Goal: Task Accomplishment & Management: Manage account settings

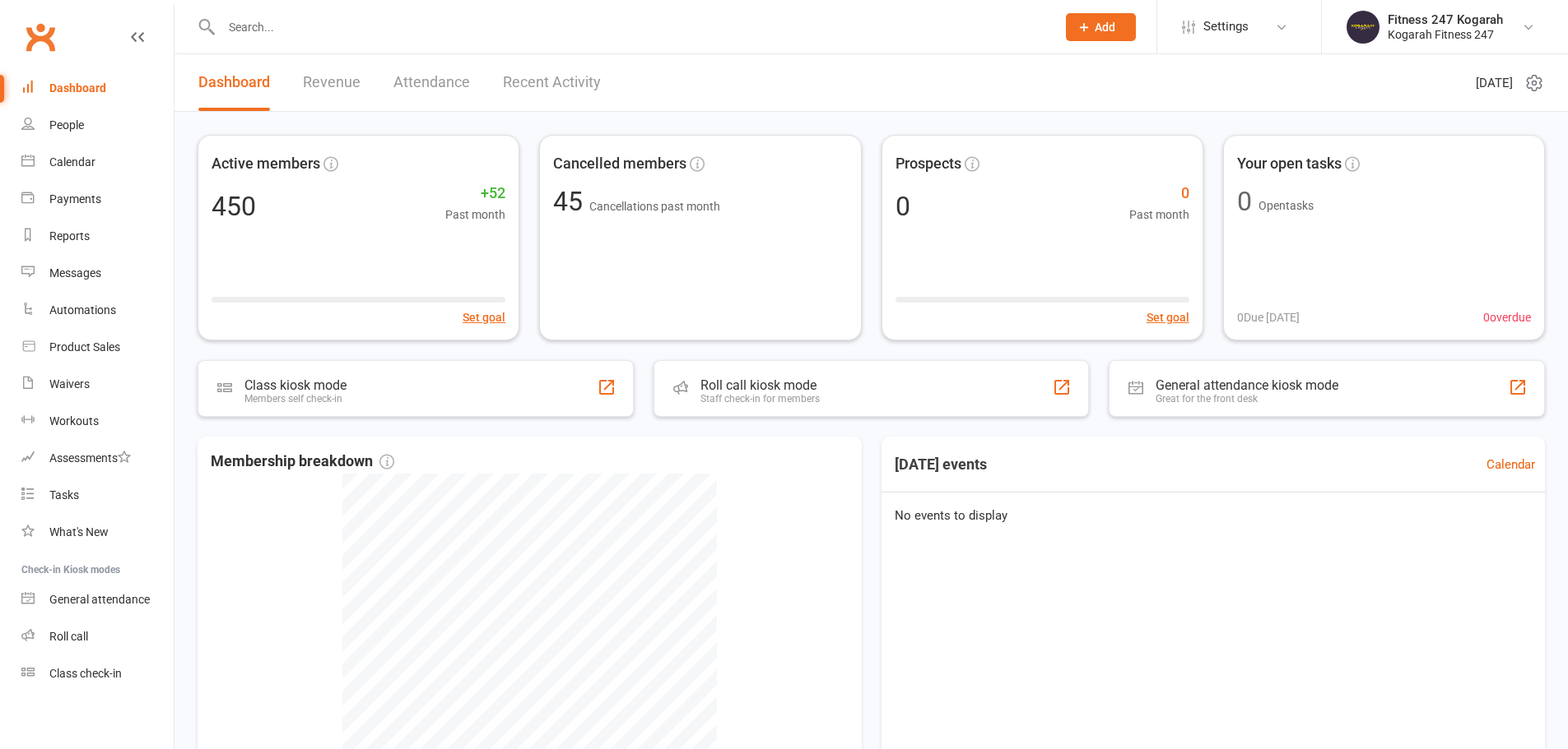
click at [376, 28] on input "text" at bounding box center [630, 28] width 828 height 23
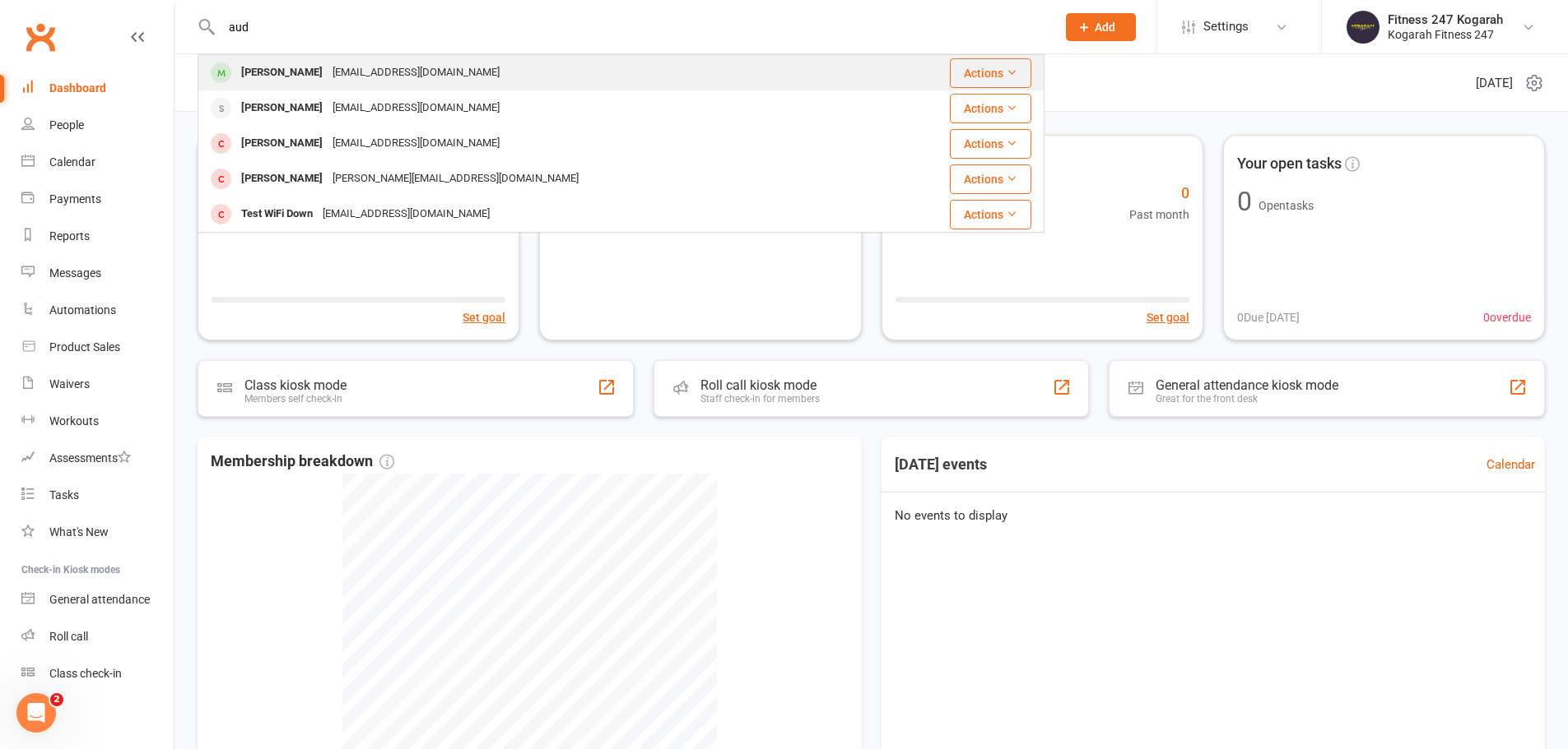
type input "aud"
click at [291, 66] on div "[PERSON_NAME]" at bounding box center [281, 73] width 91 height 24
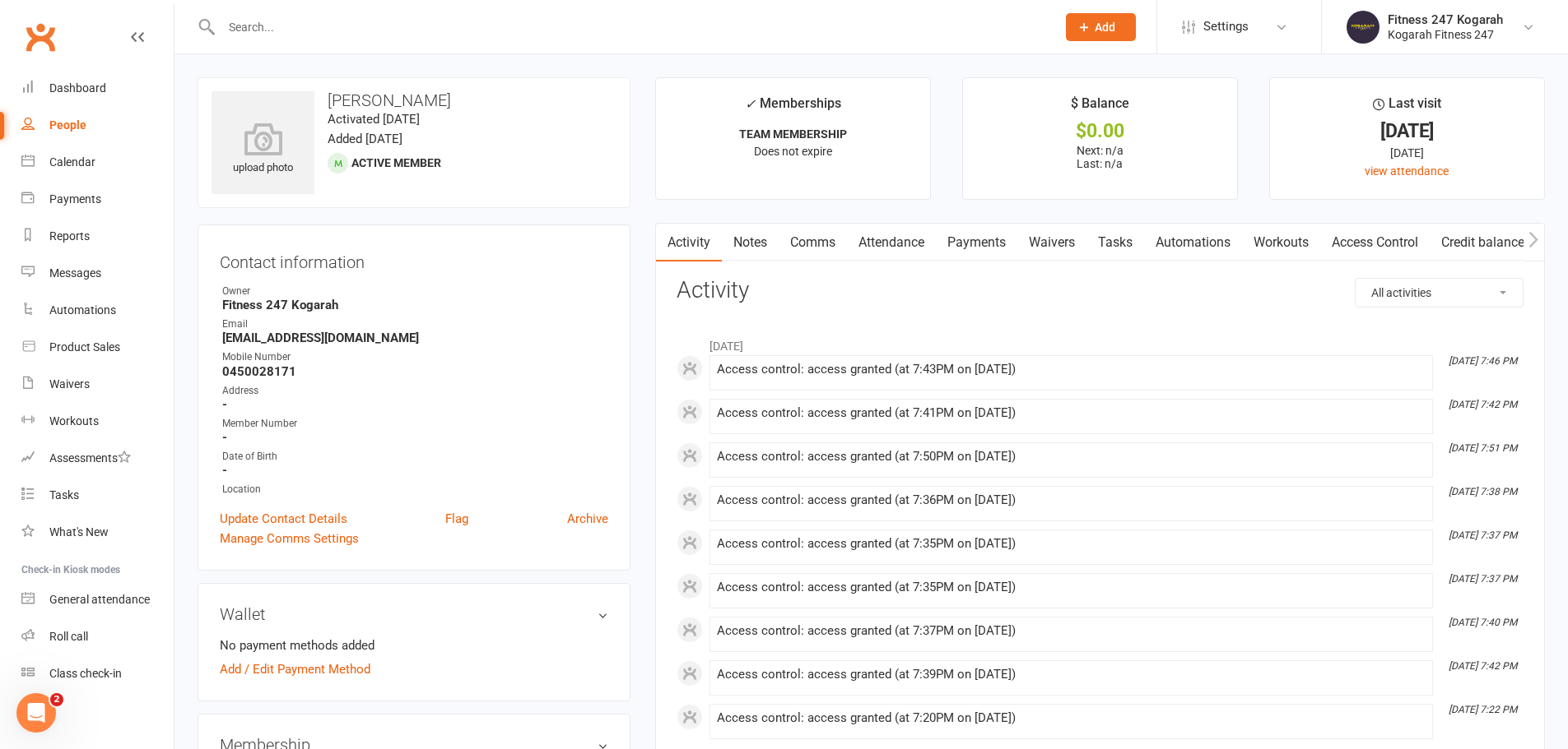
click at [305, 24] on input "text" at bounding box center [630, 28] width 828 height 23
click at [290, 33] on input "text" at bounding box center [630, 28] width 828 height 23
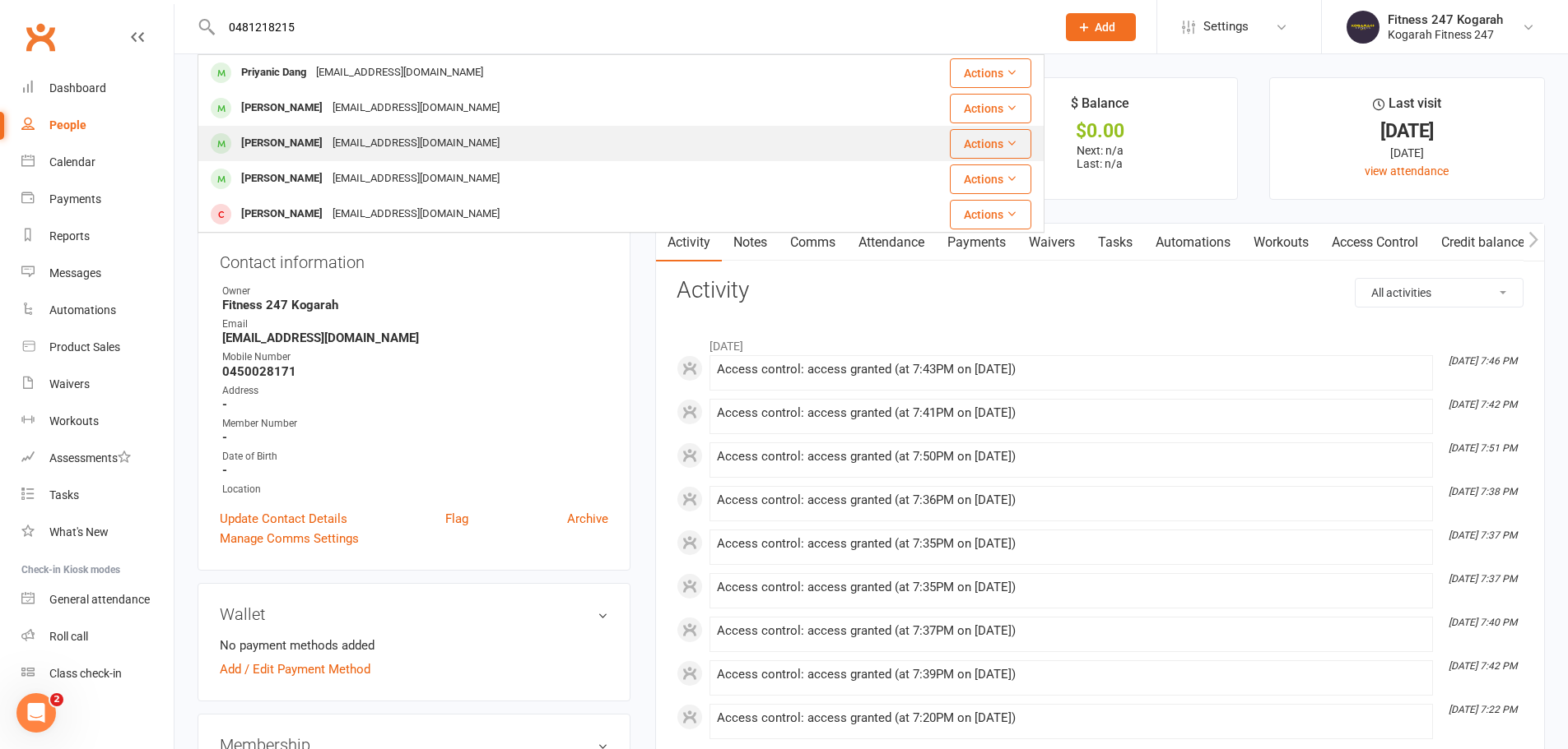
type input "0481218215"
click at [282, 146] on div "[PERSON_NAME]" at bounding box center [281, 143] width 91 height 24
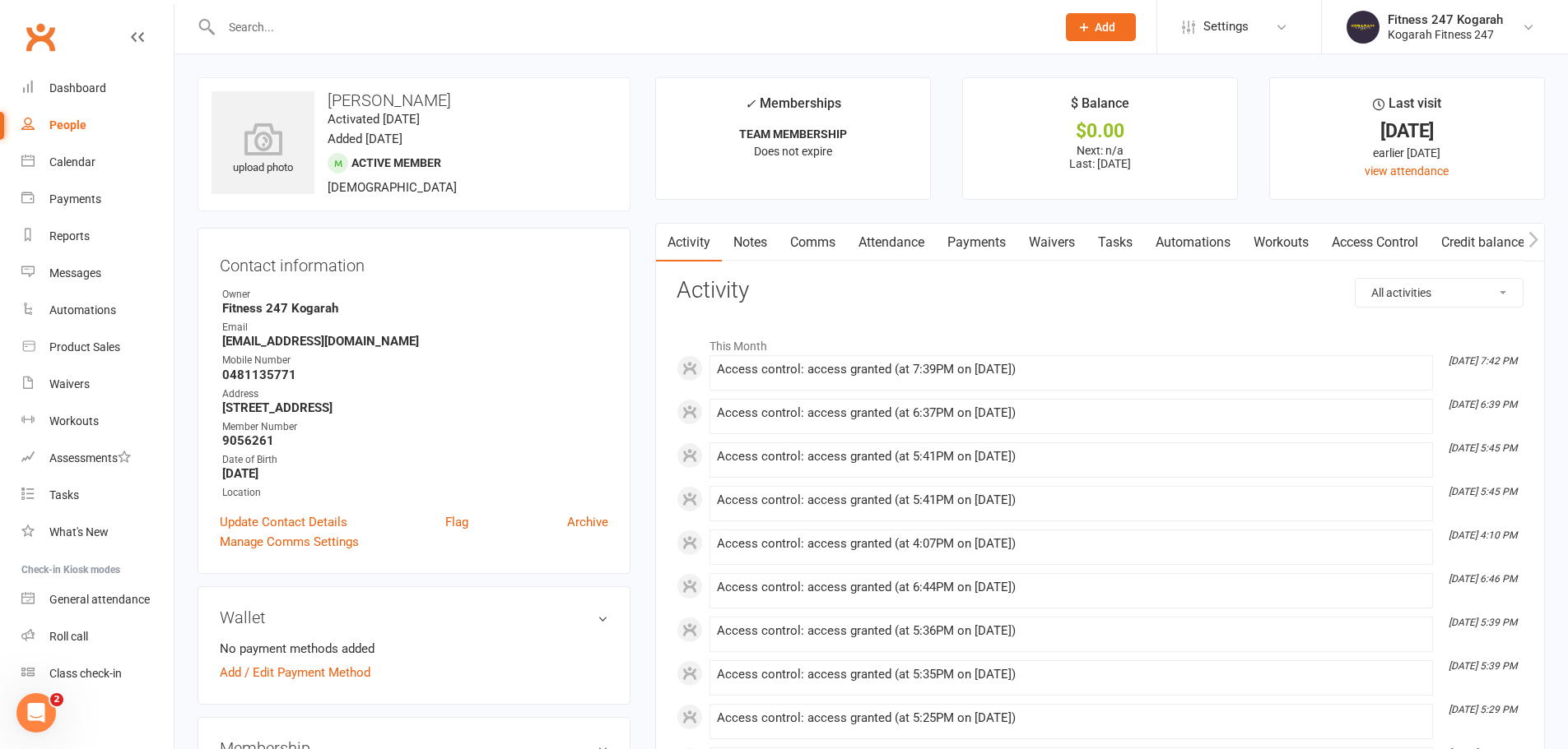
click at [292, 21] on input "text" at bounding box center [630, 28] width 828 height 23
paste input "62538"
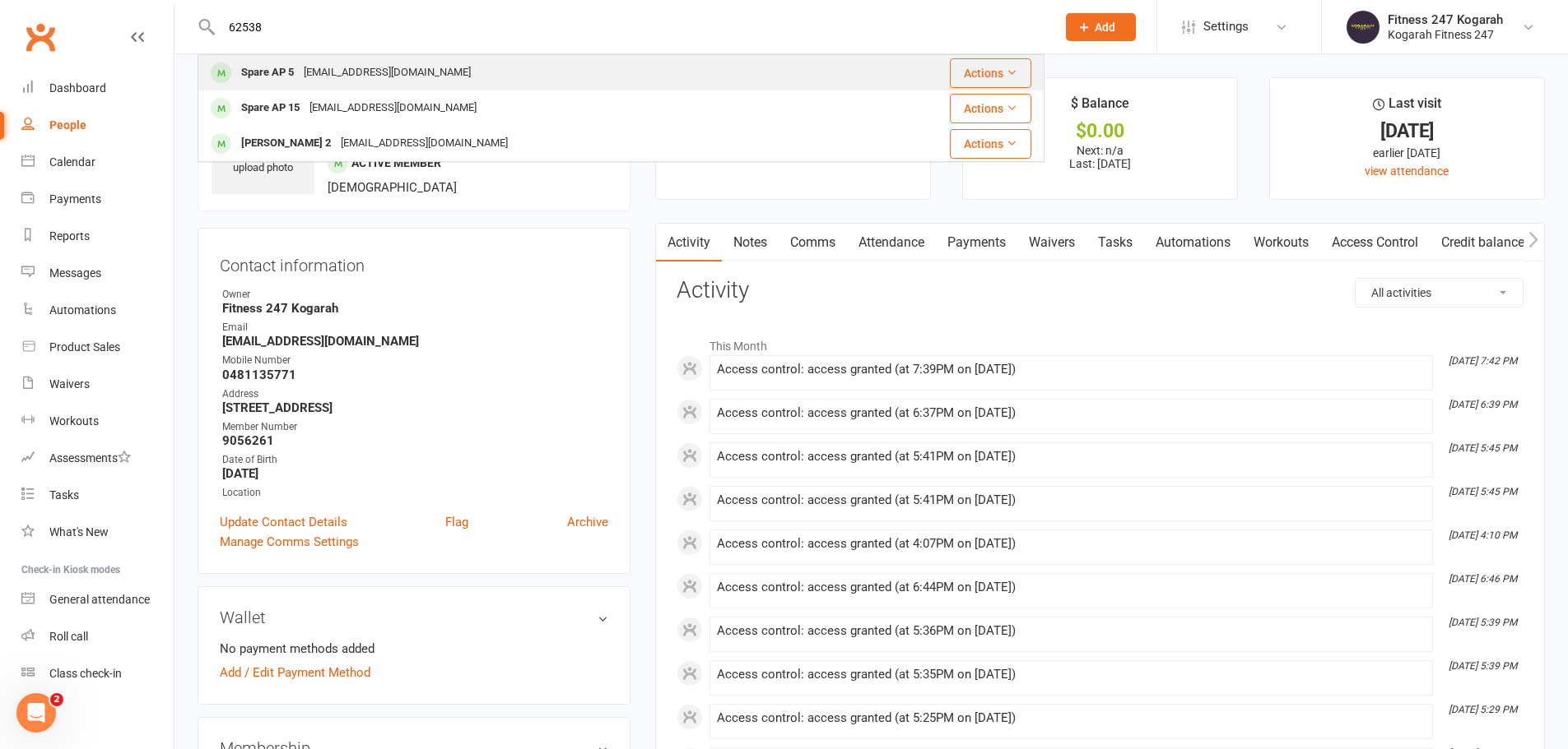
type input "62538"
click at [321, 74] on div "[EMAIL_ADDRESS][DOMAIN_NAME]" at bounding box center [386, 73] width 177 height 24
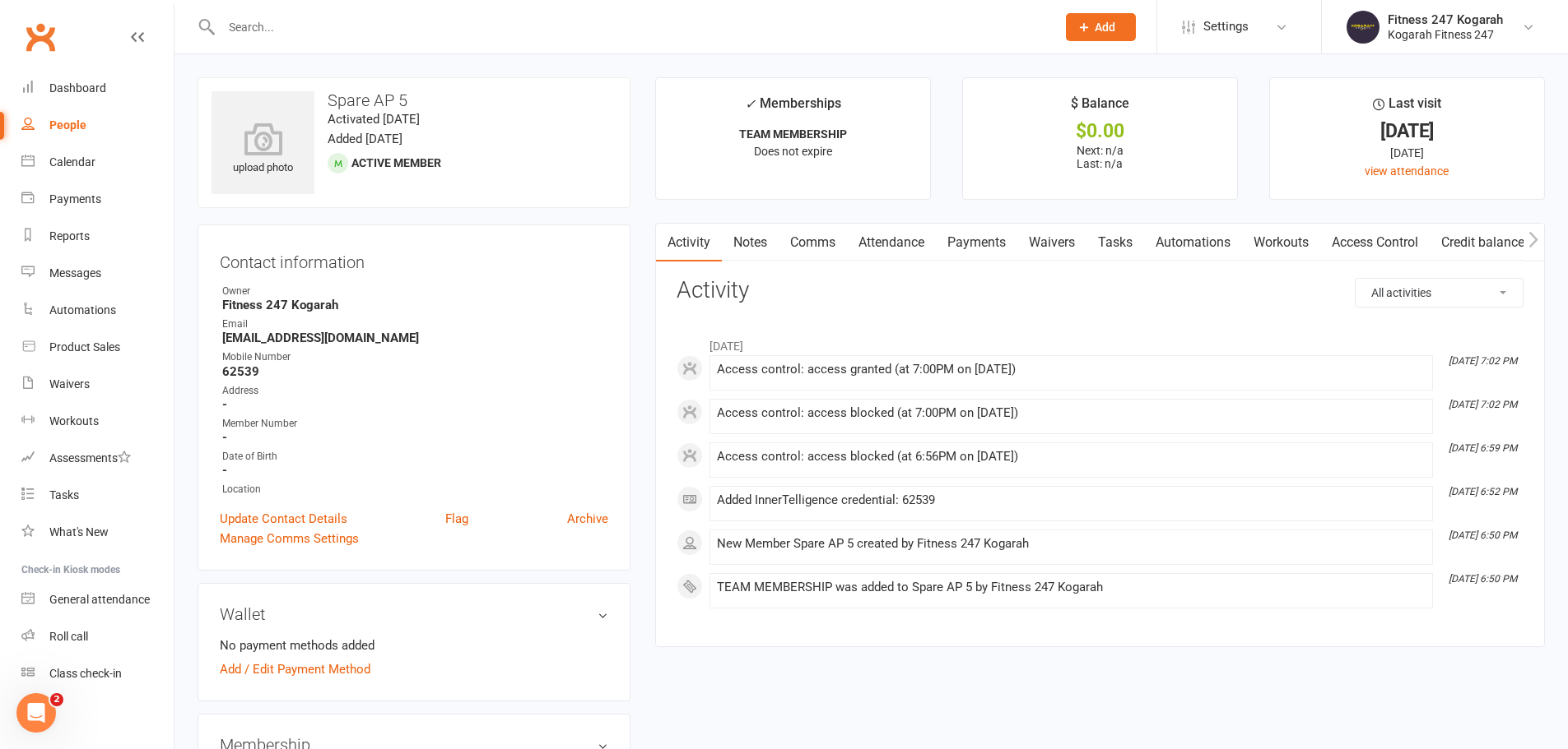
click at [1377, 242] on link "Access Control" at bounding box center [1374, 242] width 109 height 38
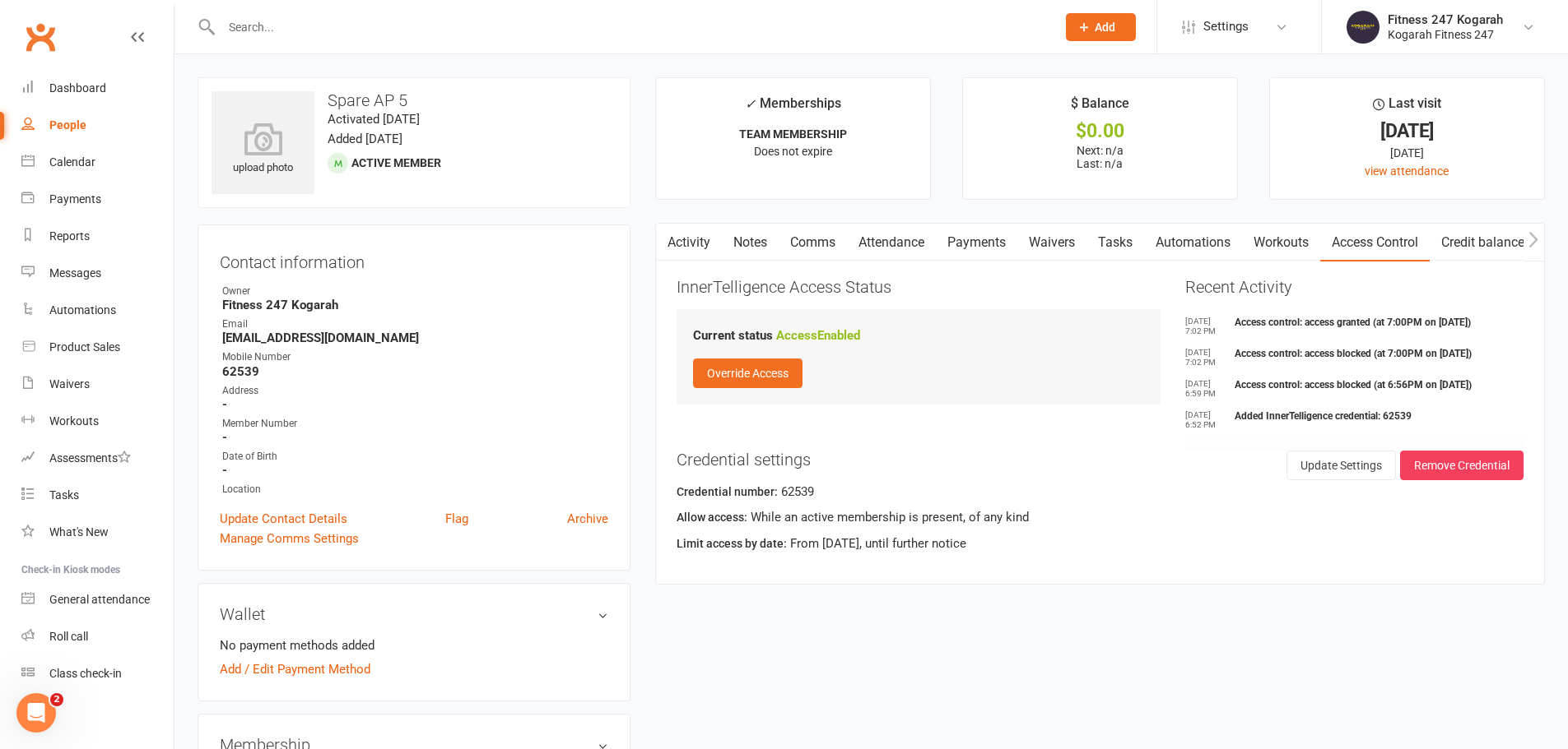
click at [268, 21] on input "text" at bounding box center [630, 28] width 828 height 23
paste input "62538"
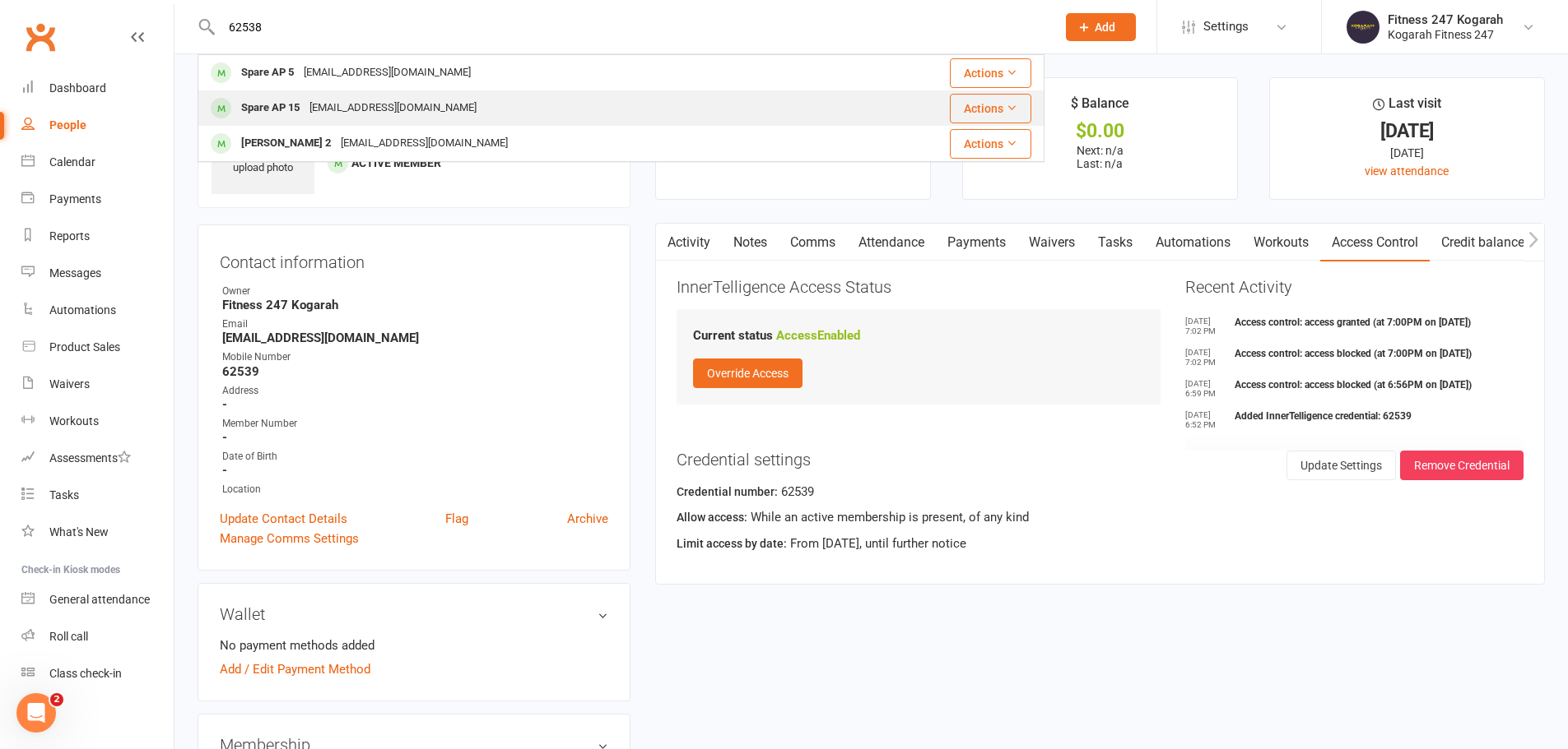
type input "62538"
click at [337, 98] on div "[EMAIL_ADDRESS][DOMAIN_NAME]" at bounding box center [392, 107] width 177 height 24
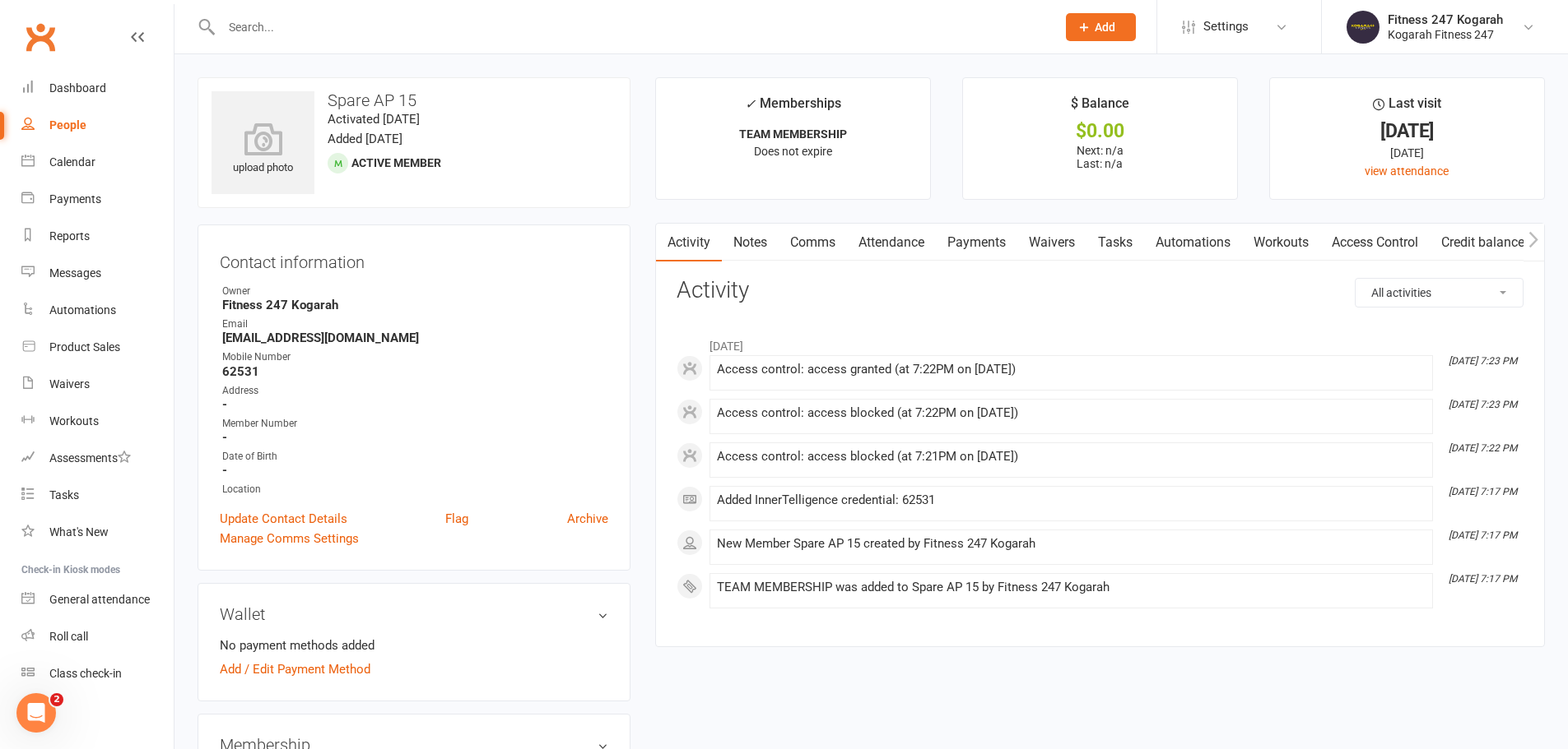
click at [1352, 249] on link "Access Control" at bounding box center [1374, 242] width 109 height 38
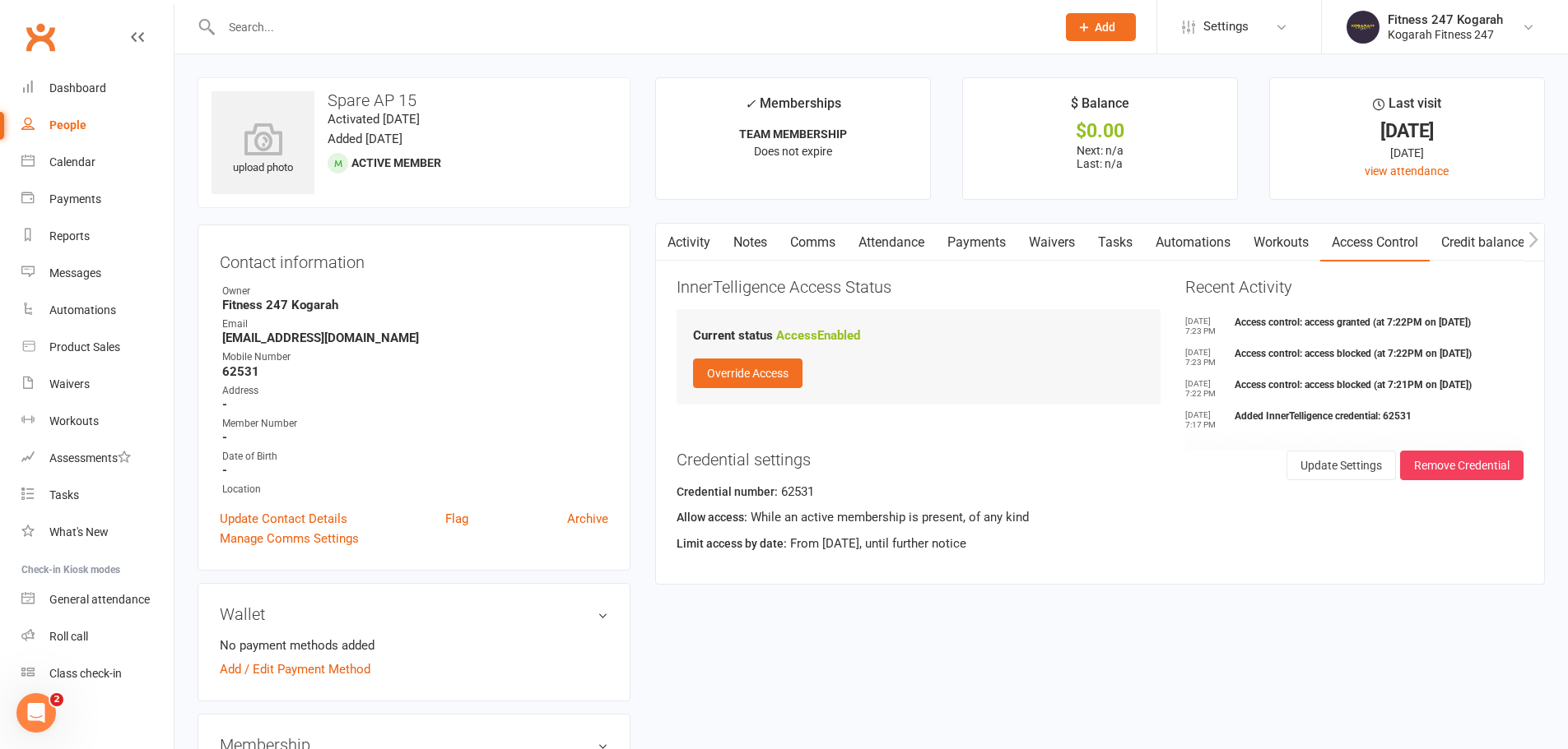
click at [247, 30] on input "text" at bounding box center [630, 28] width 828 height 23
paste input "62538"
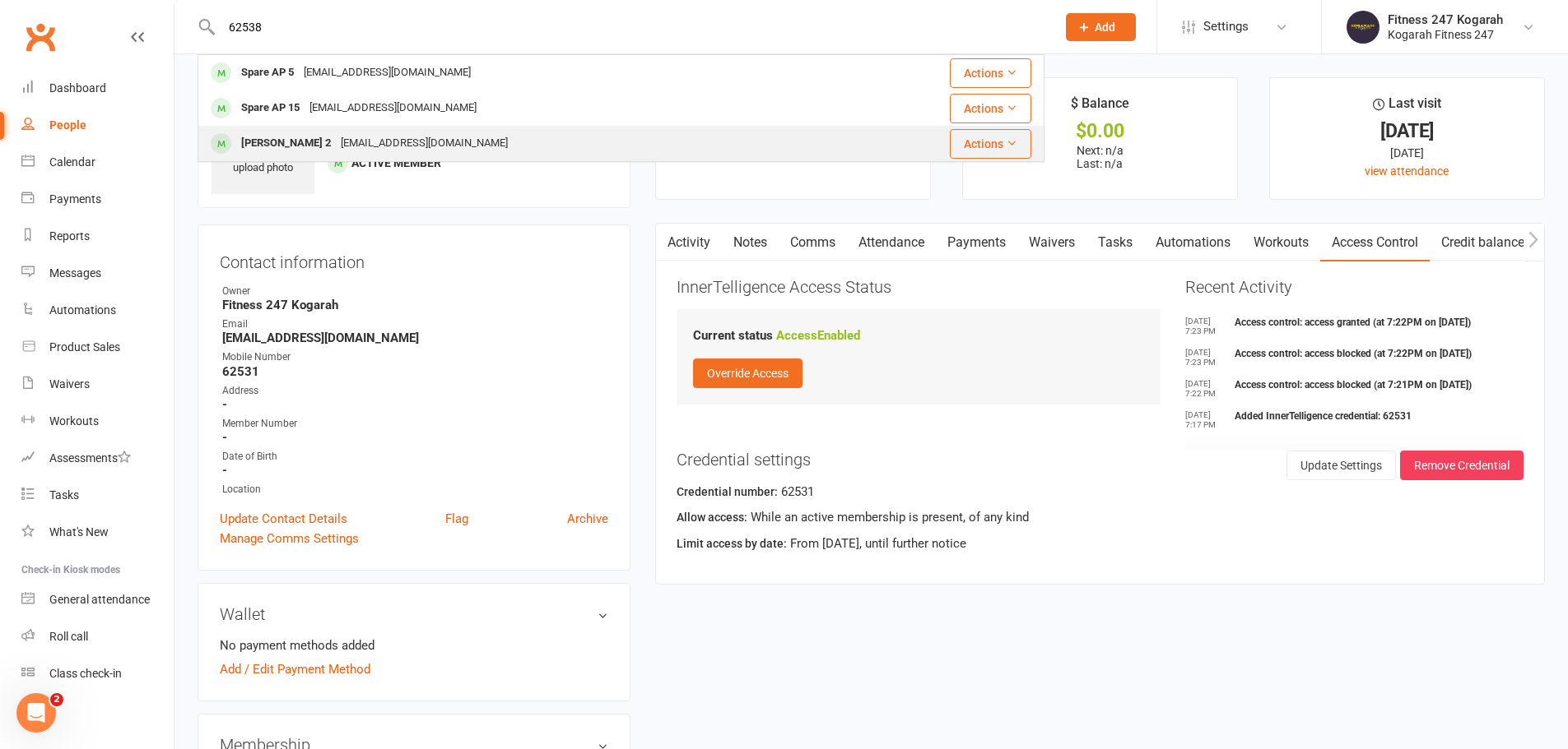
type input "62538"
click at [268, 132] on div "[PERSON_NAME] 2" at bounding box center [286, 143] width 99 height 24
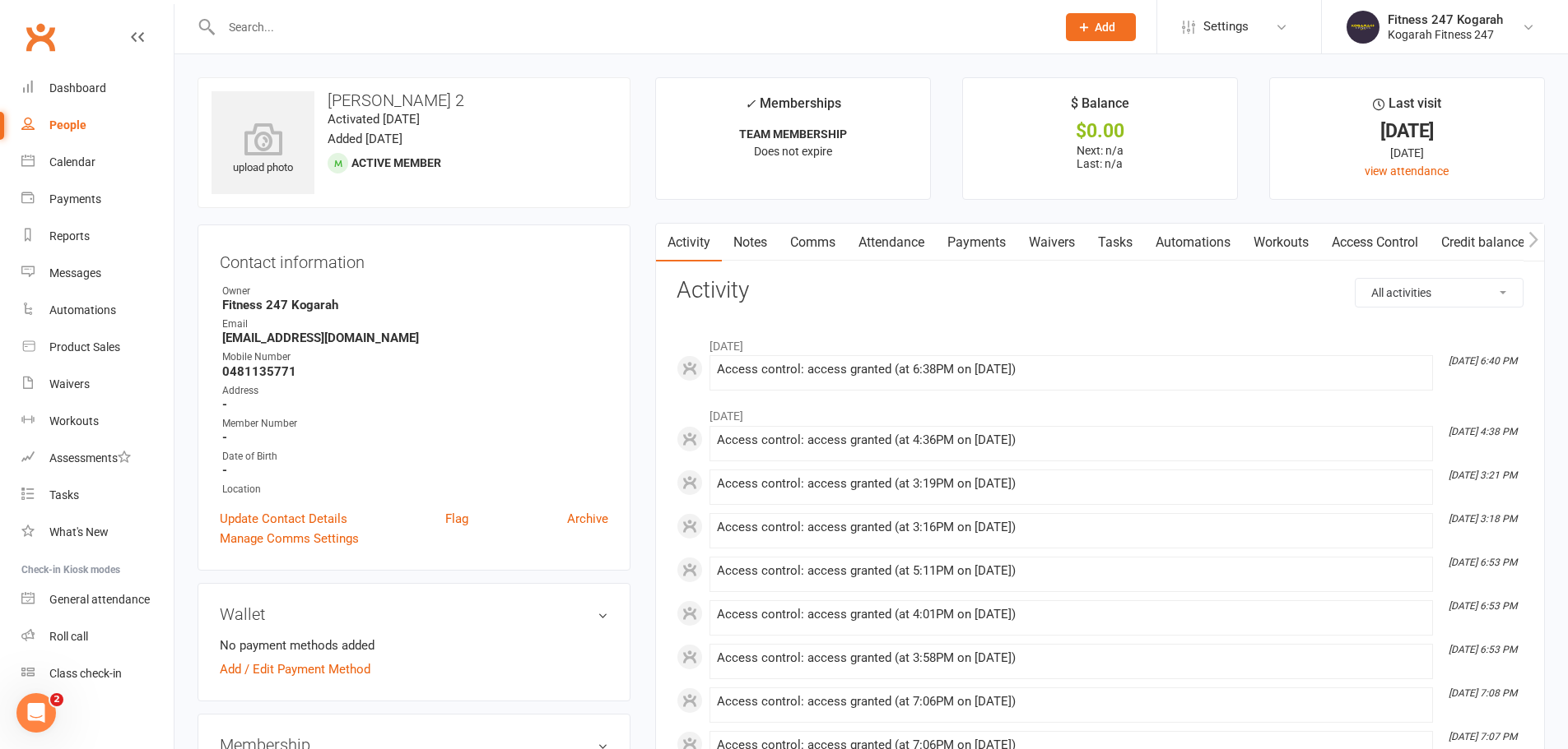
click at [1398, 245] on link "Access Control" at bounding box center [1374, 242] width 109 height 38
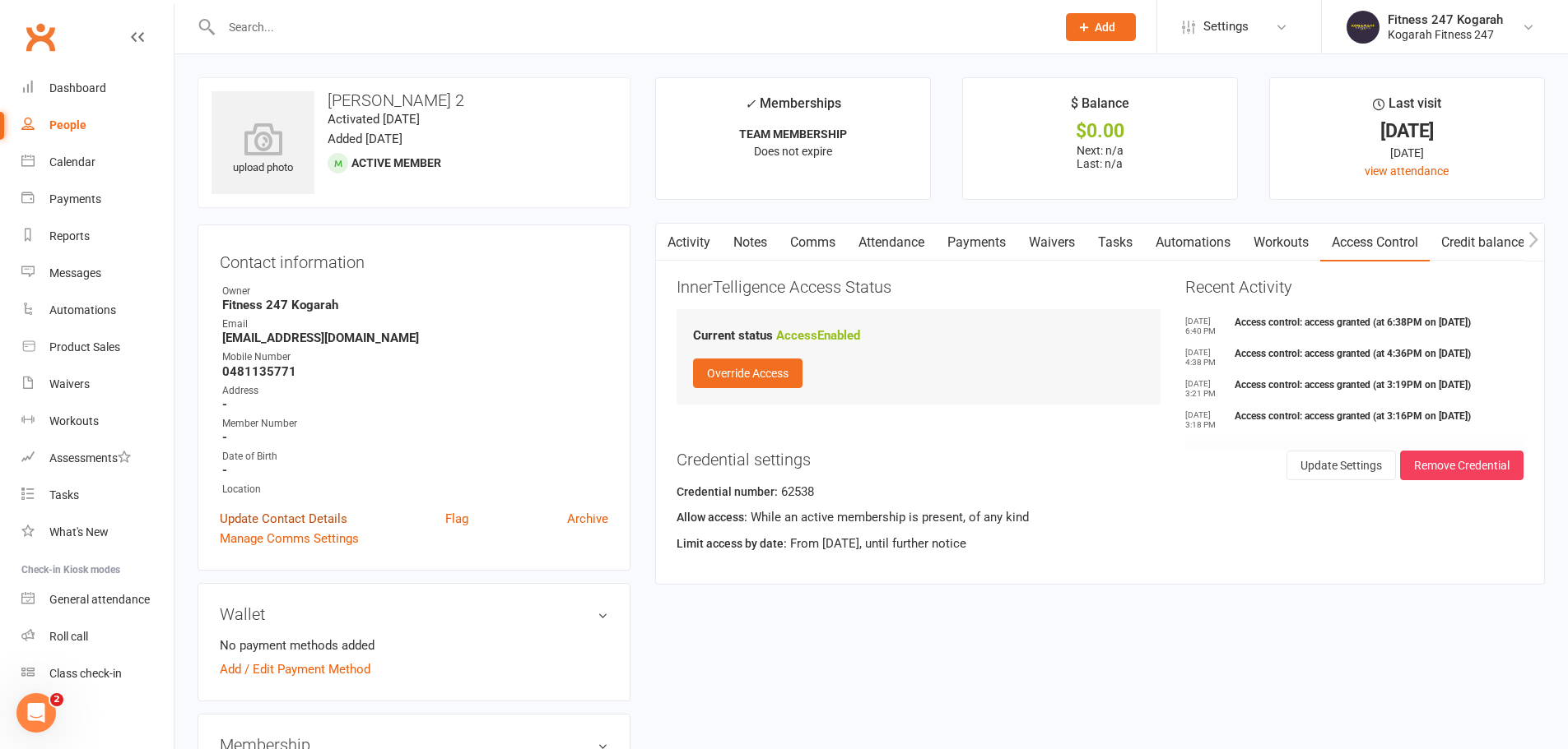
click at [280, 523] on link "Update Contact Details" at bounding box center [283, 519] width 128 height 20
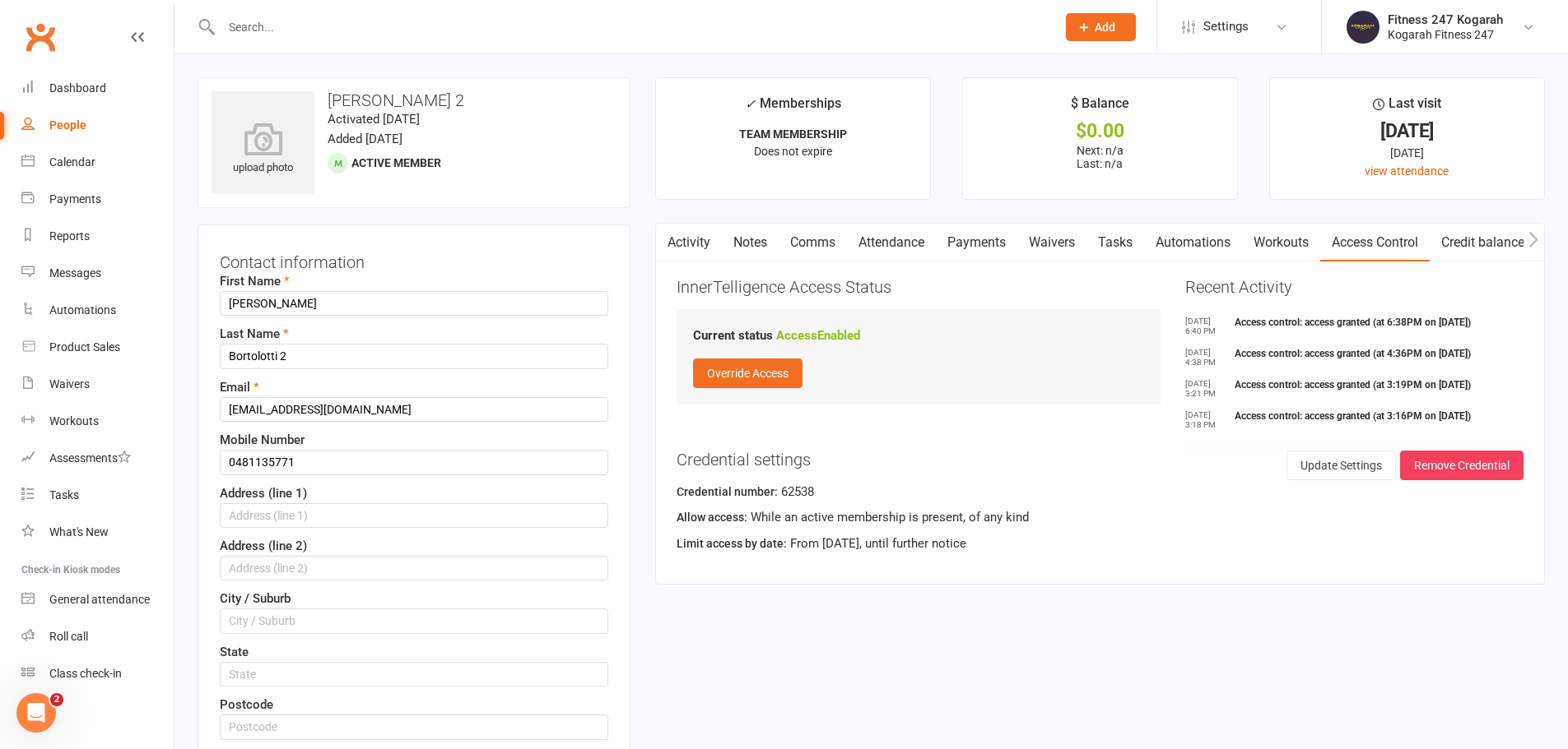
scroll to position [77, 0]
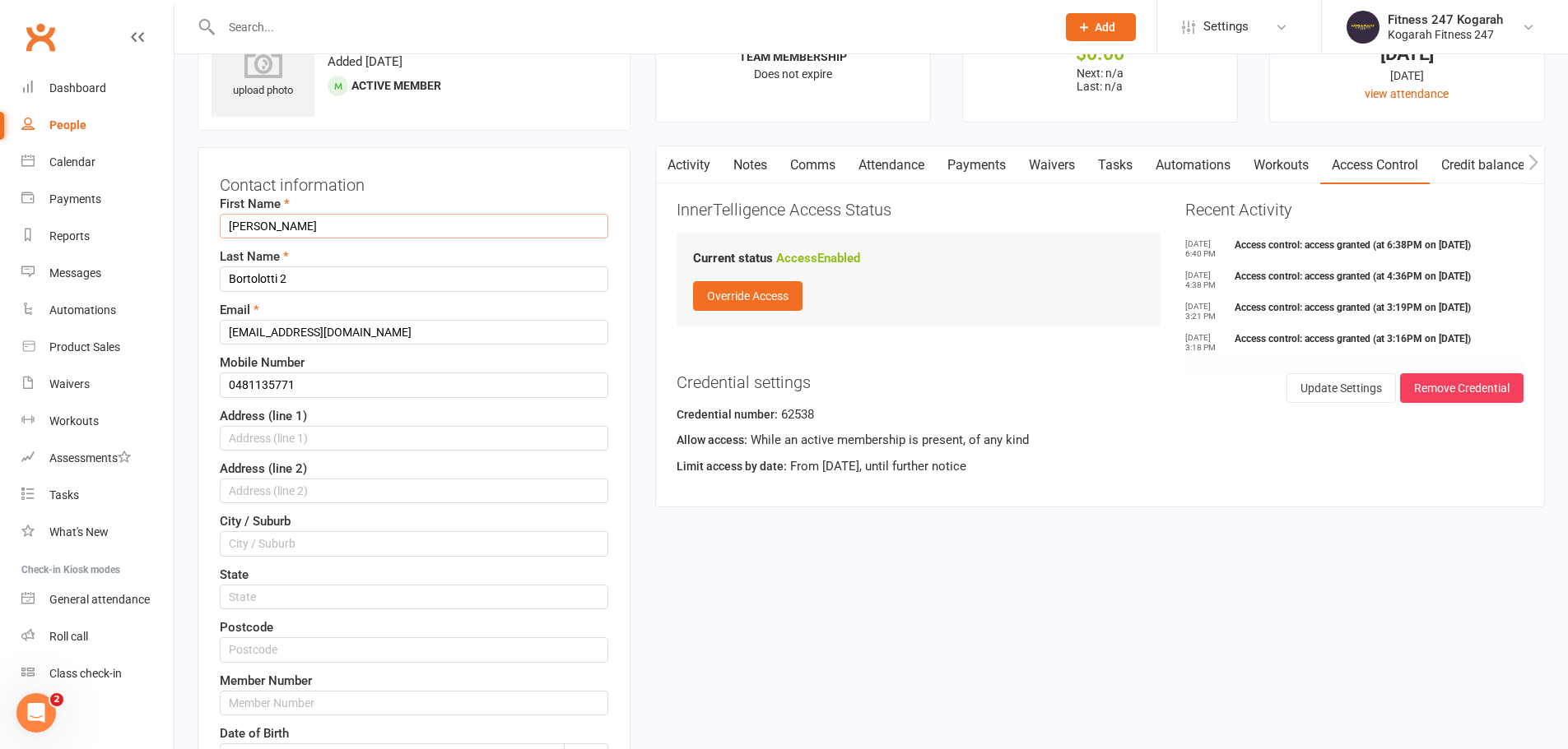
drag, startPoint x: 272, startPoint y: 219, endPoint x: 195, endPoint y: 222, distance: 77.1
type input "[PERSON_NAME]"
paste input "Trevisan"
type input "Trevisan"
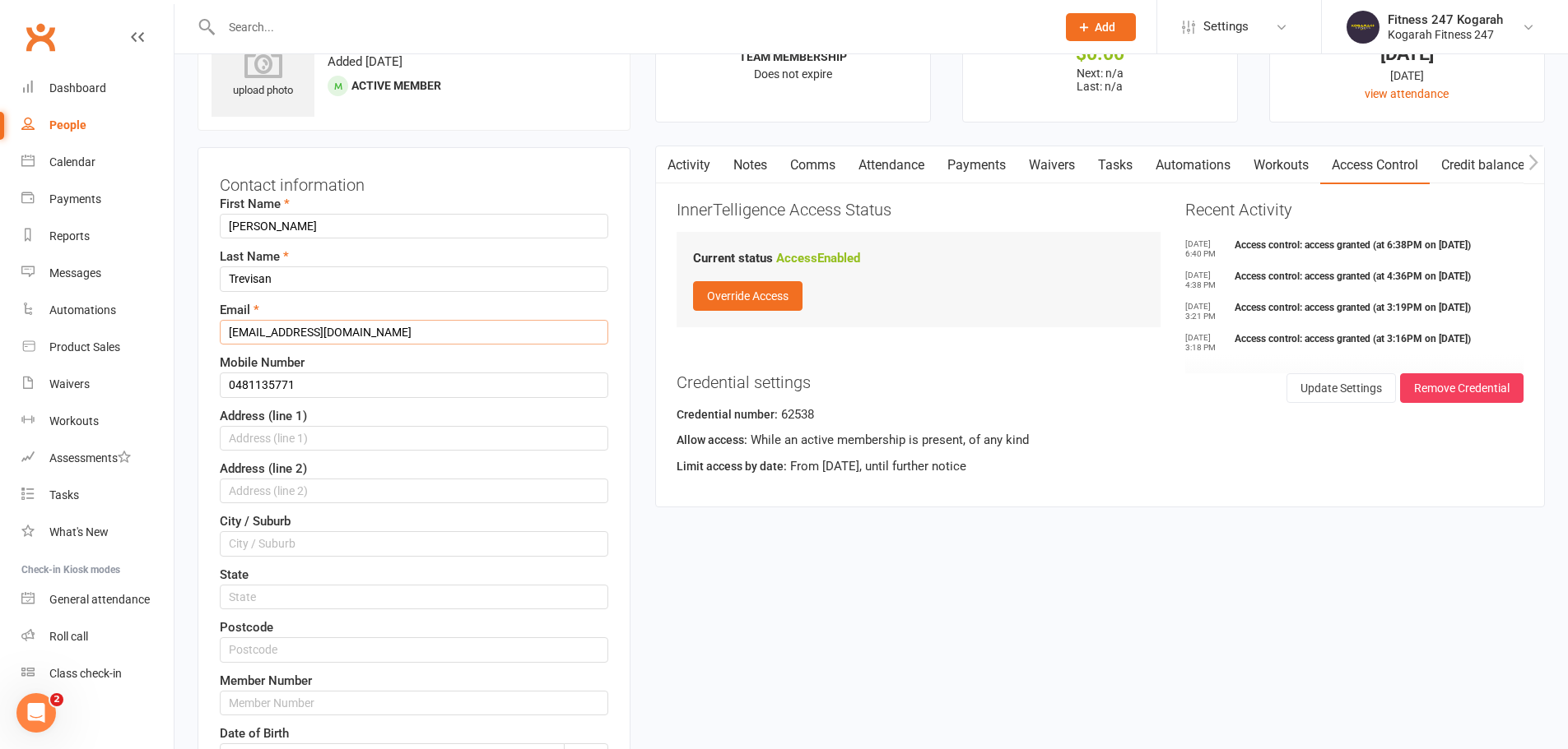
drag, startPoint x: 386, startPoint y: 329, endPoint x: 189, endPoint y: 336, distance: 197.1
paste input "trevisan.audreyt"
type input "[EMAIL_ADDRESS][DOMAIN_NAME]"
click at [317, 380] on input "0481135771" at bounding box center [413, 385] width 388 height 25
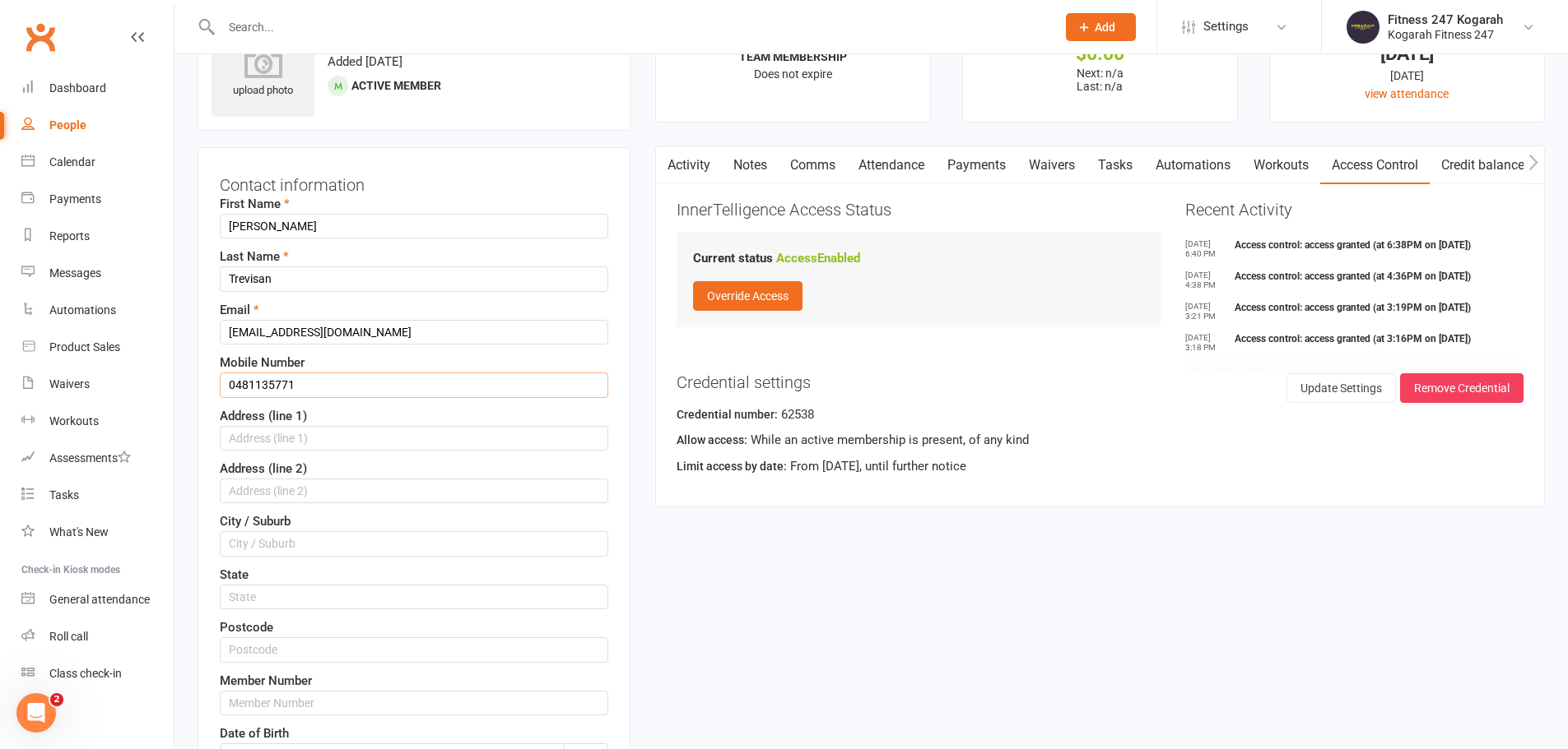
drag, startPoint x: 317, startPoint y: 380, endPoint x: 208, endPoint y: 398, distance: 110.5
click at [208, 398] on div "Contact information First Name [PERSON_NAME] Last Name [PERSON_NAME] Email [PER…" at bounding box center [413, 546] width 432 height 797
paste input "218215"
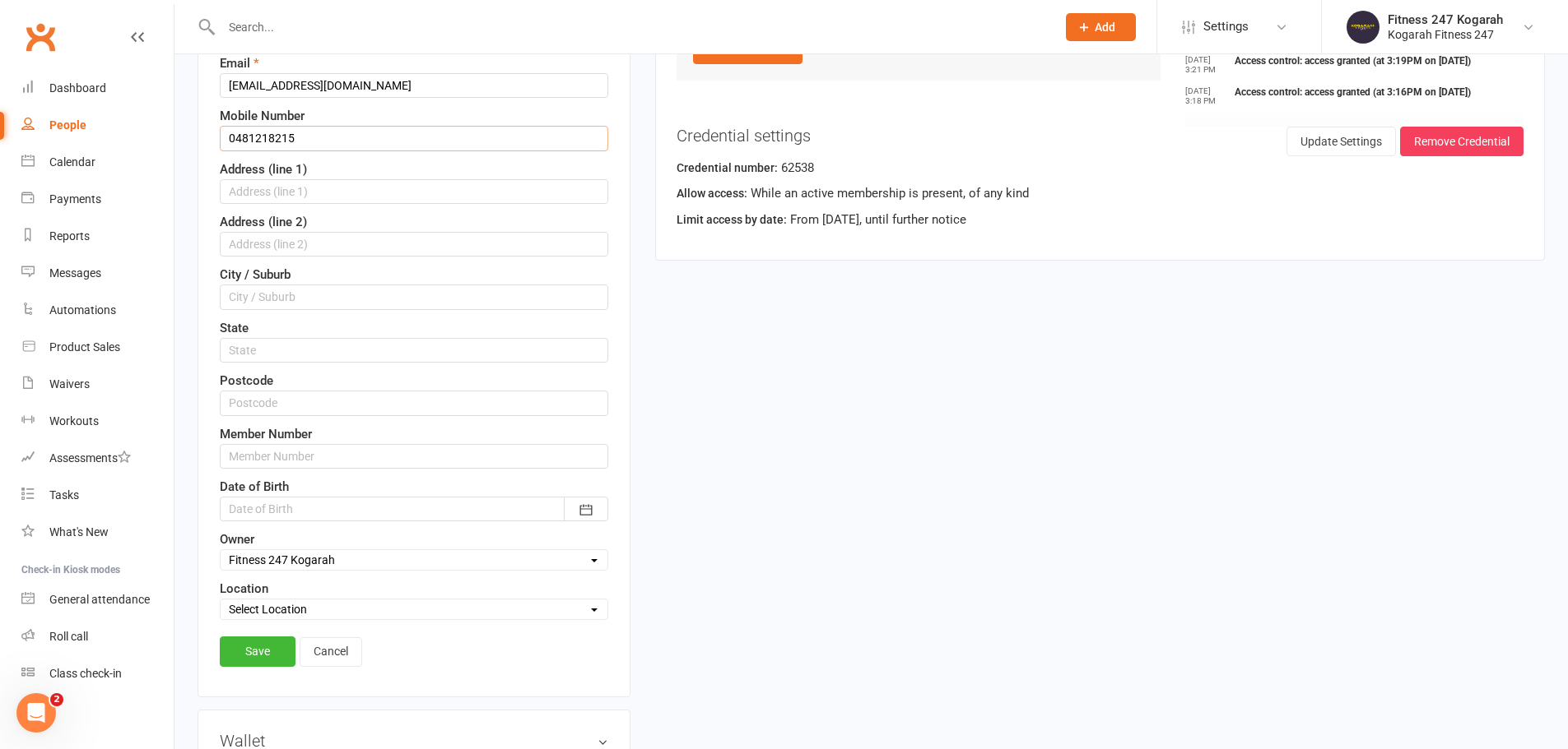
scroll to position [406, 0]
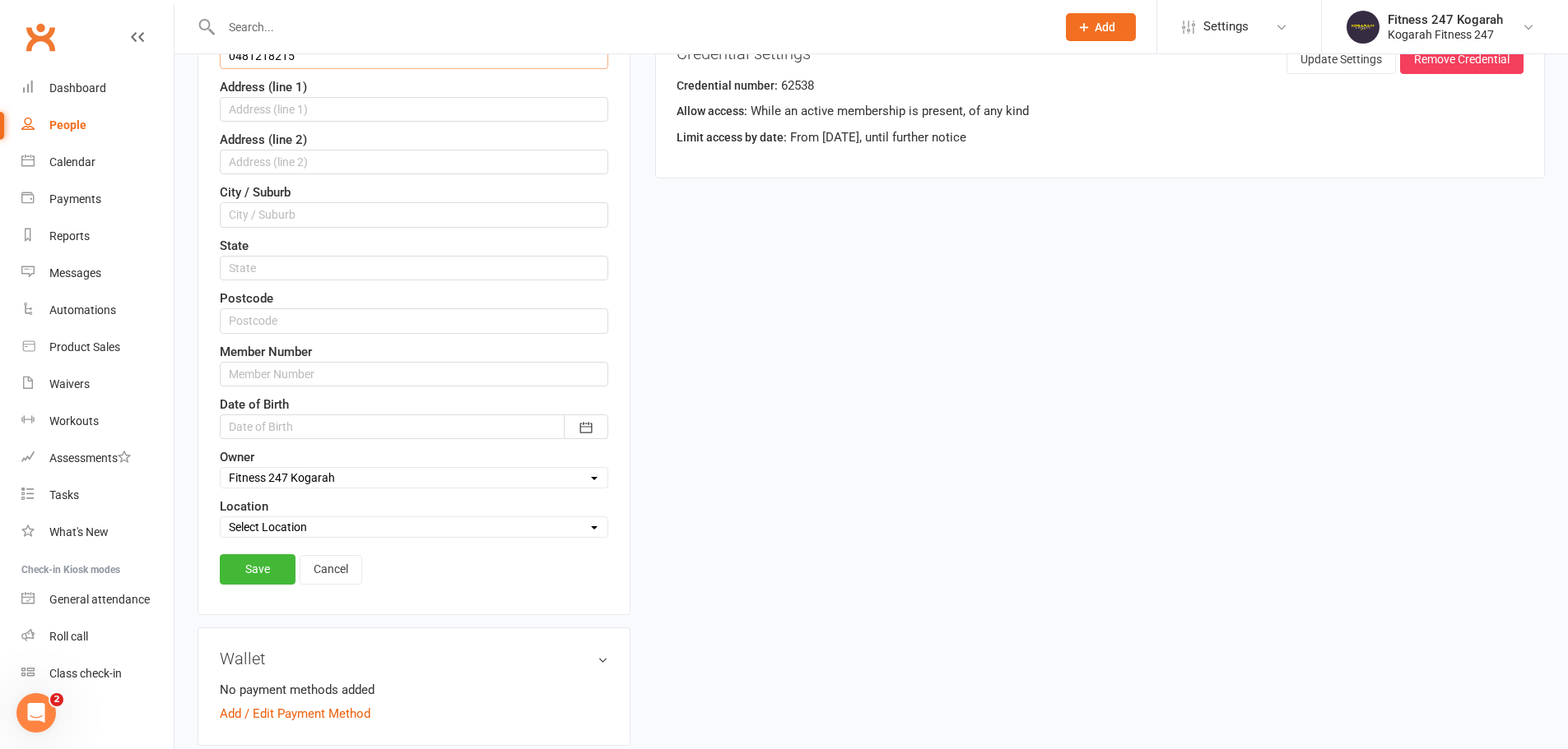
type input "0481218215"
click at [303, 477] on select "Select Owner Fitness 247 Kogarah" at bounding box center [414, 477] width 387 height 18
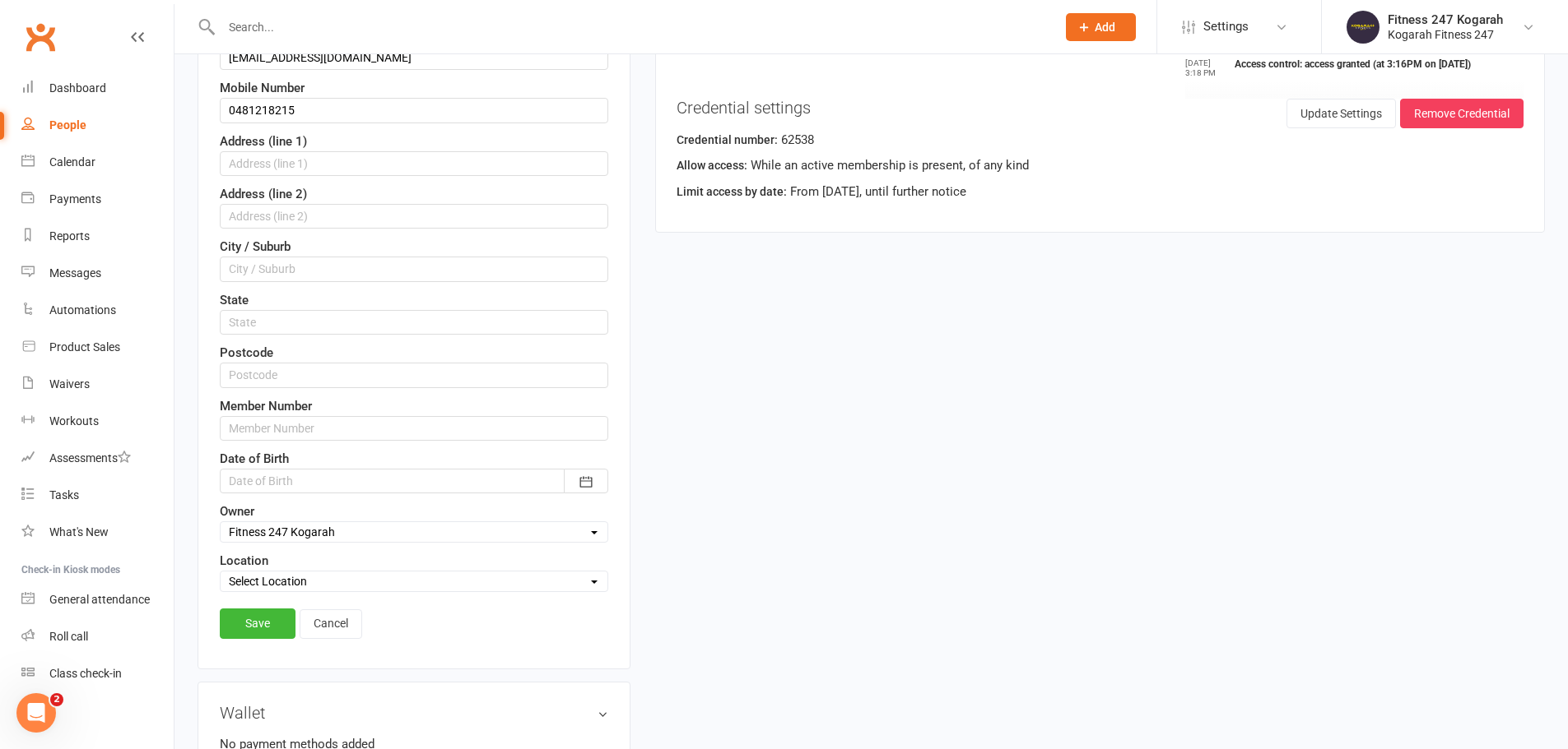
scroll to position [324, 0]
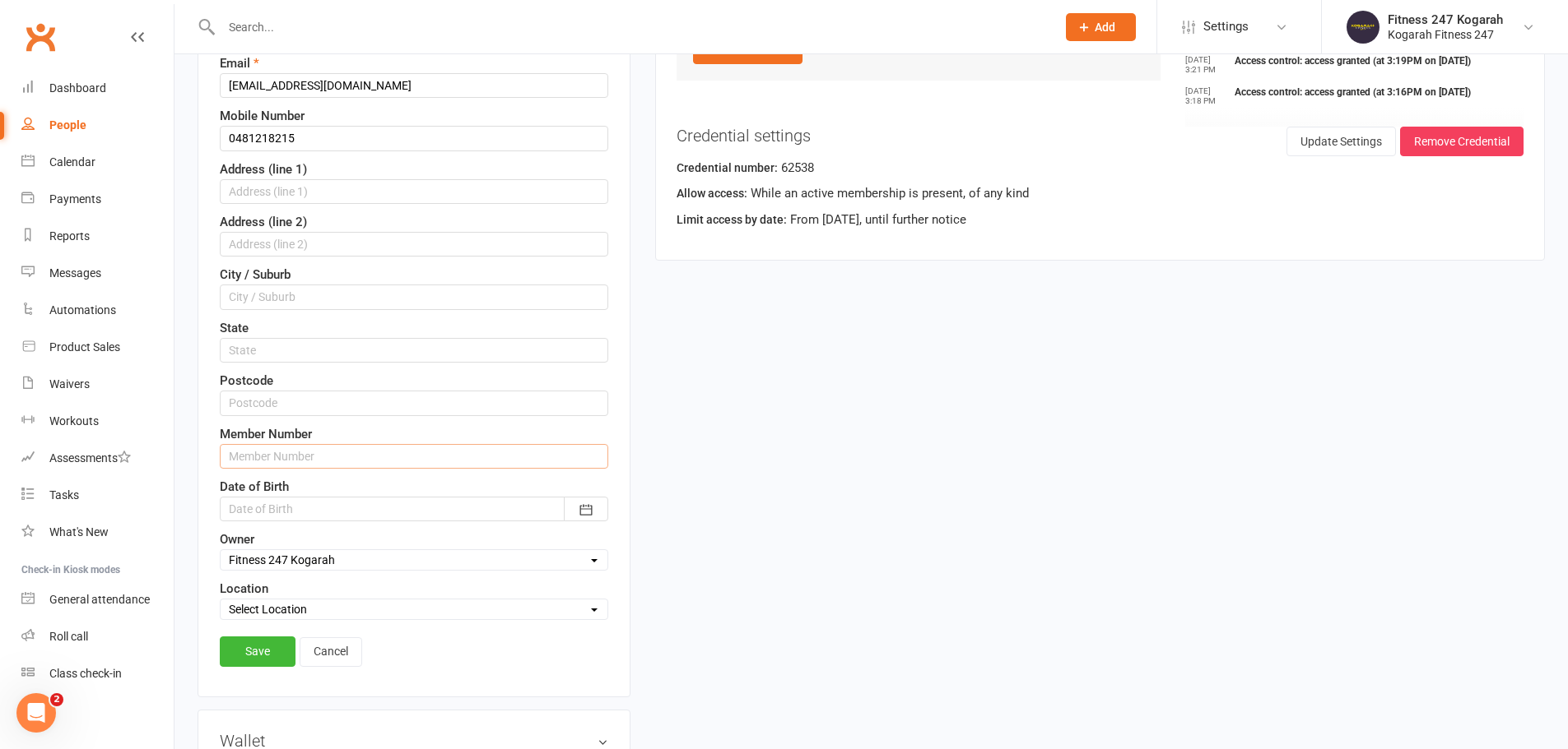
click at [283, 455] on input "text" at bounding box center [413, 456] width 388 height 25
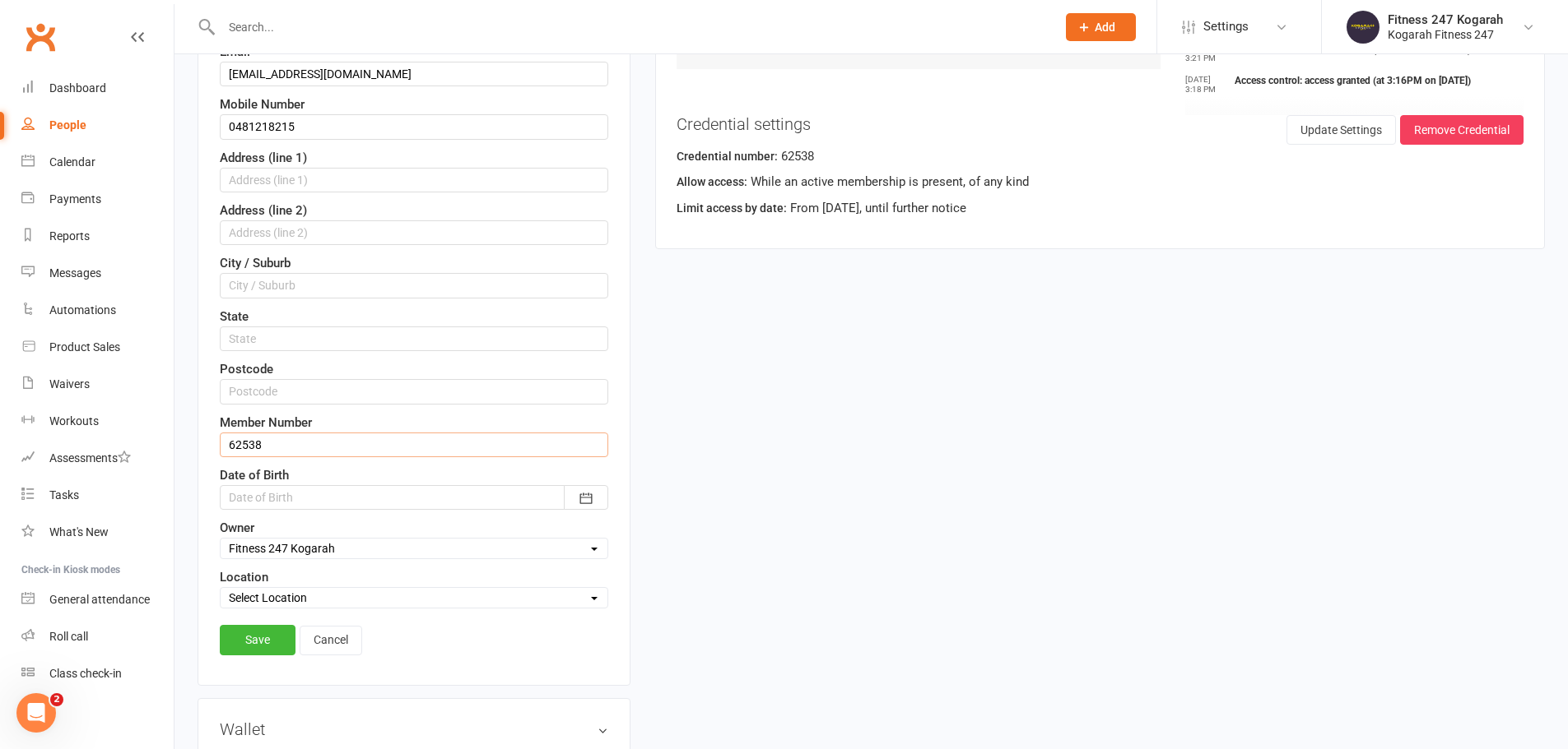
scroll to position [571, 0]
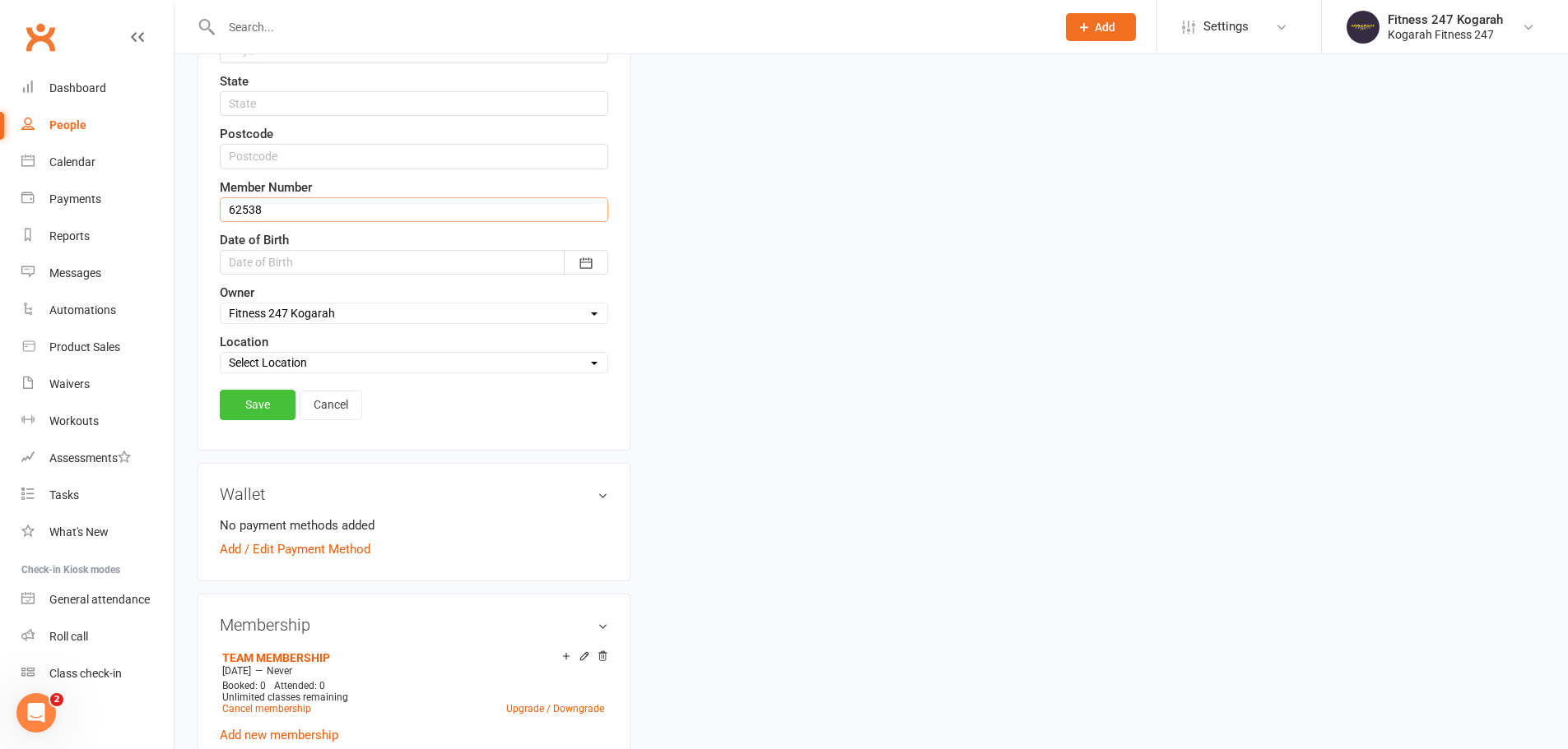
type input "62538"
click at [254, 407] on link "Save" at bounding box center [257, 404] width 75 height 29
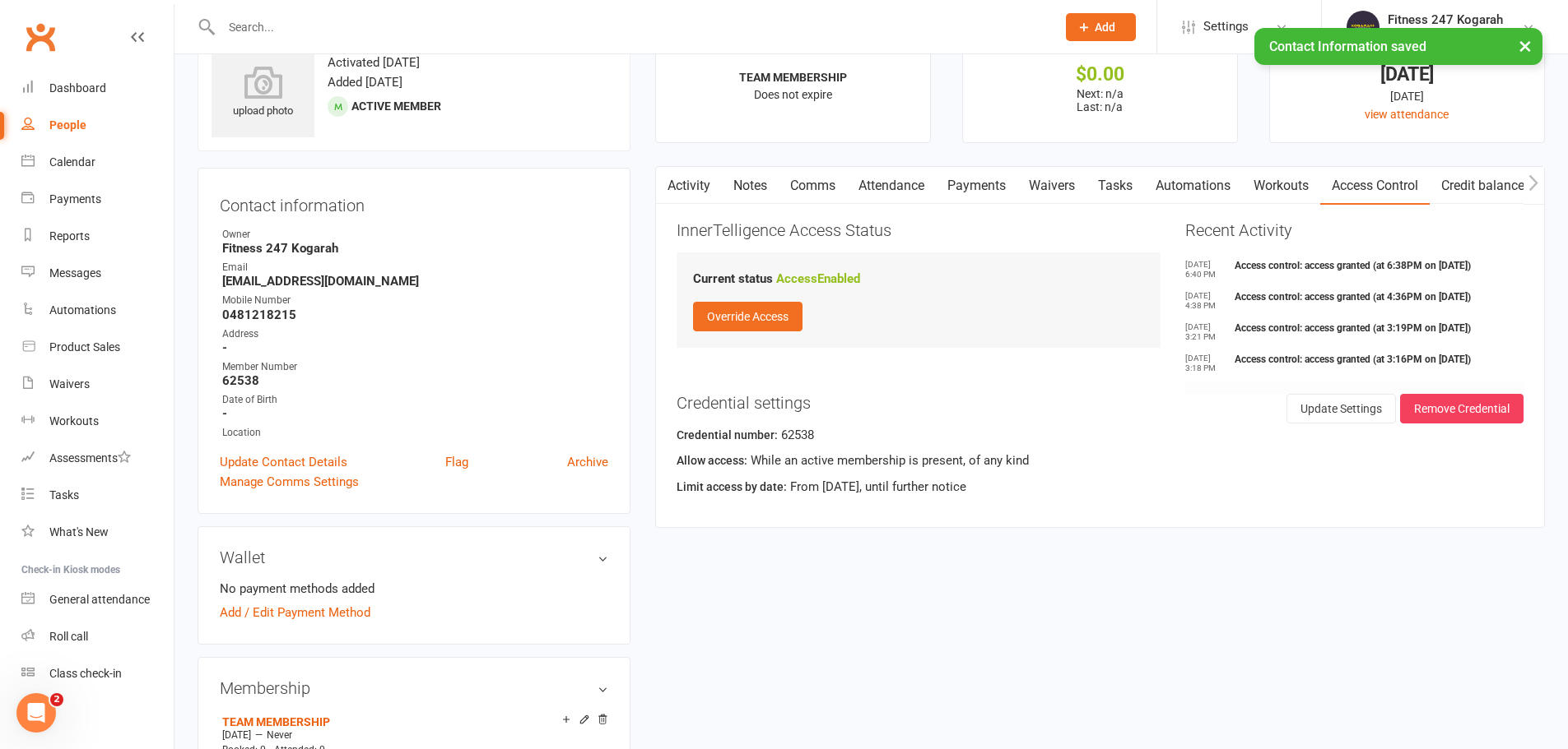
scroll to position [83, 0]
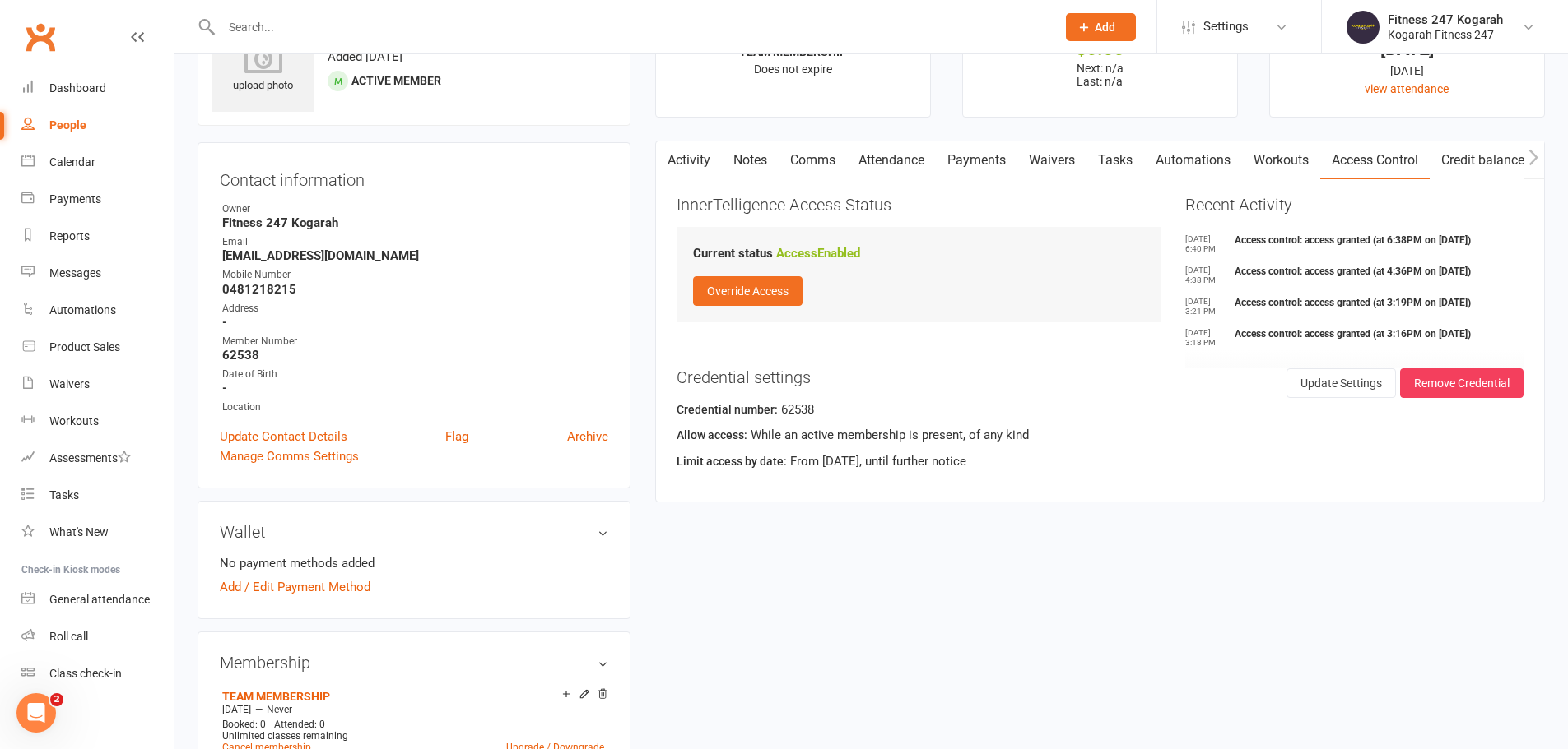
click at [407, 26] on input "text" at bounding box center [630, 28] width 828 height 23
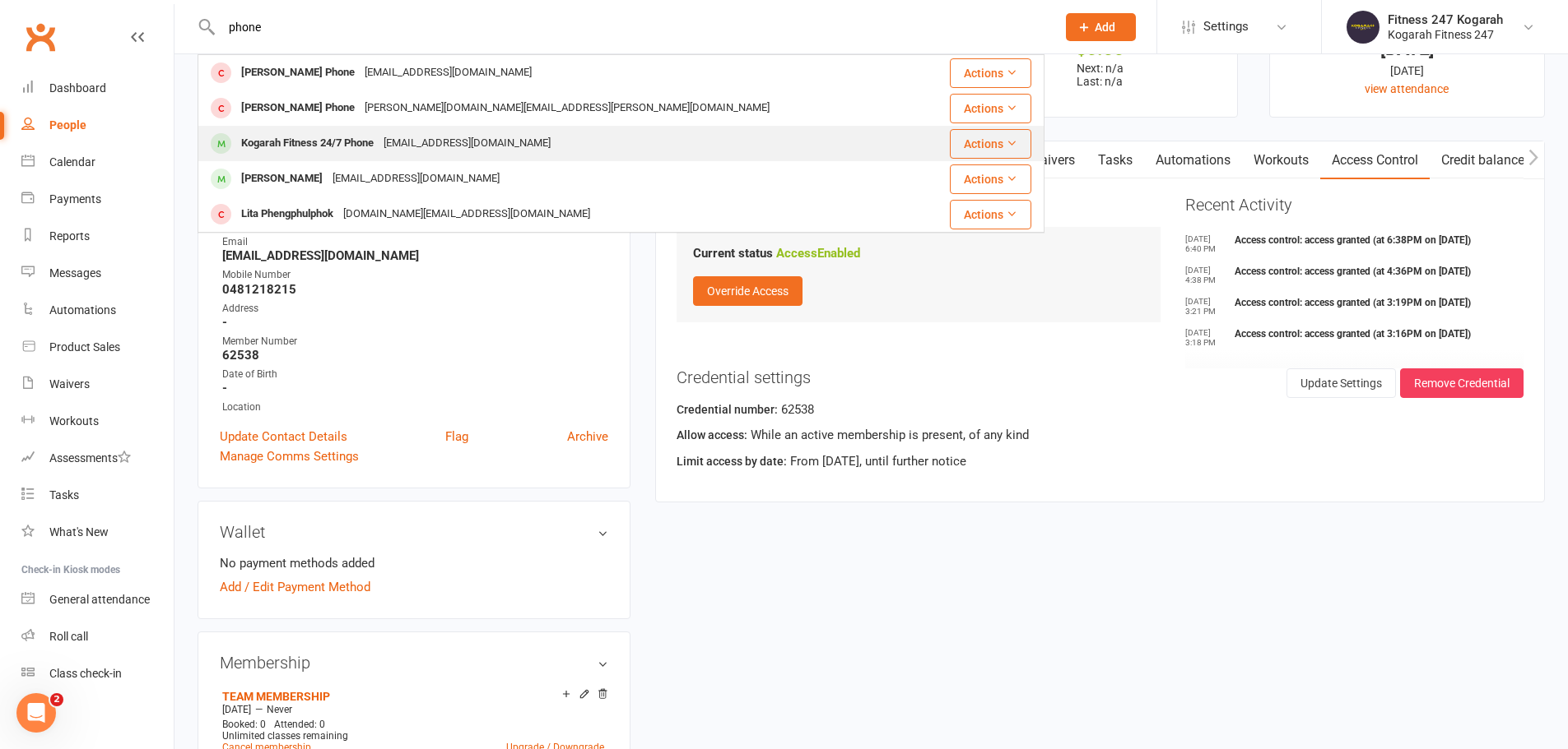
type input "phone"
click at [400, 137] on div "[EMAIL_ADDRESS][DOMAIN_NAME]" at bounding box center [466, 143] width 177 height 24
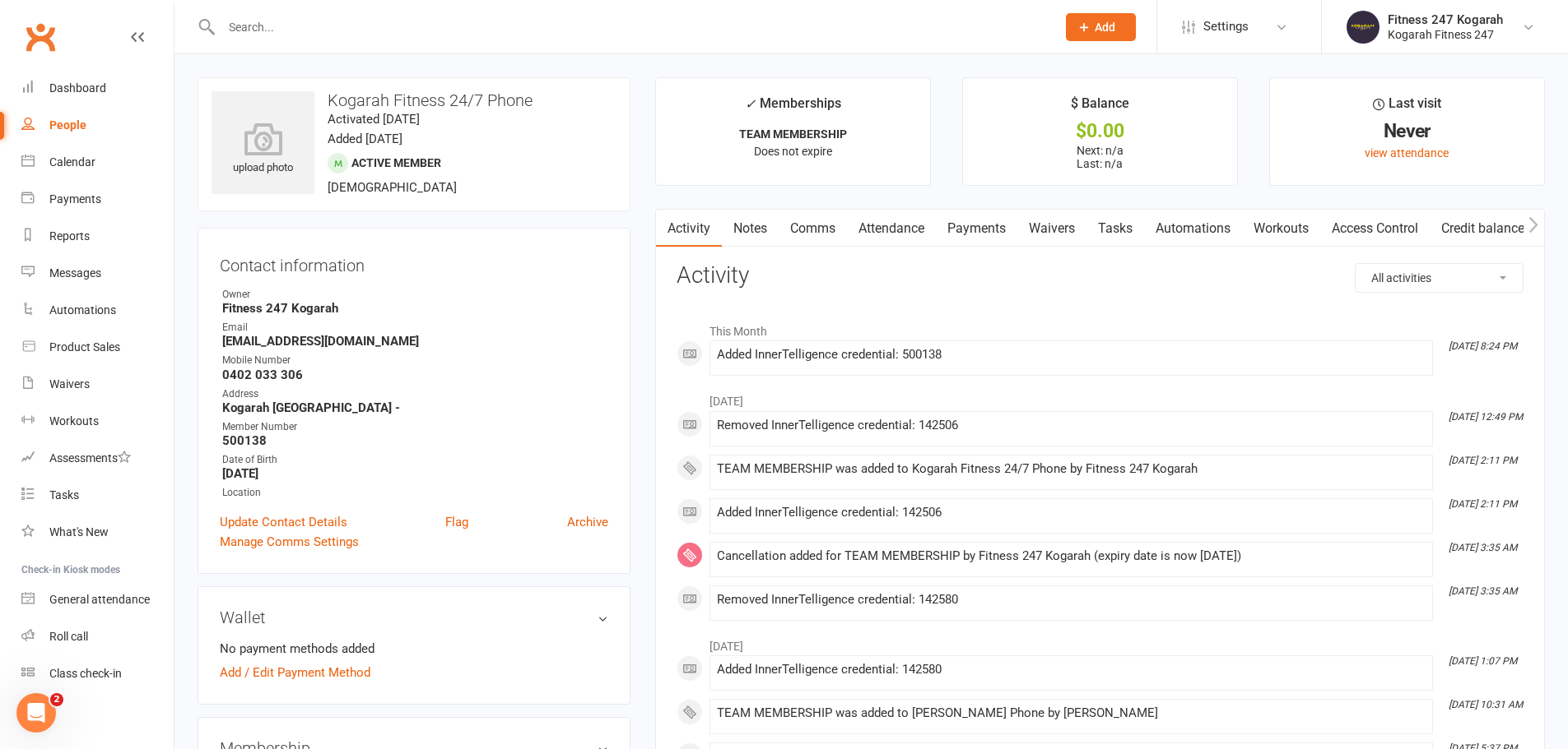
click at [1367, 222] on link "Access Control" at bounding box center [1374, 228] width 109 height 38
